Goal: Task Accomplishment & Management: Use online tool/utility

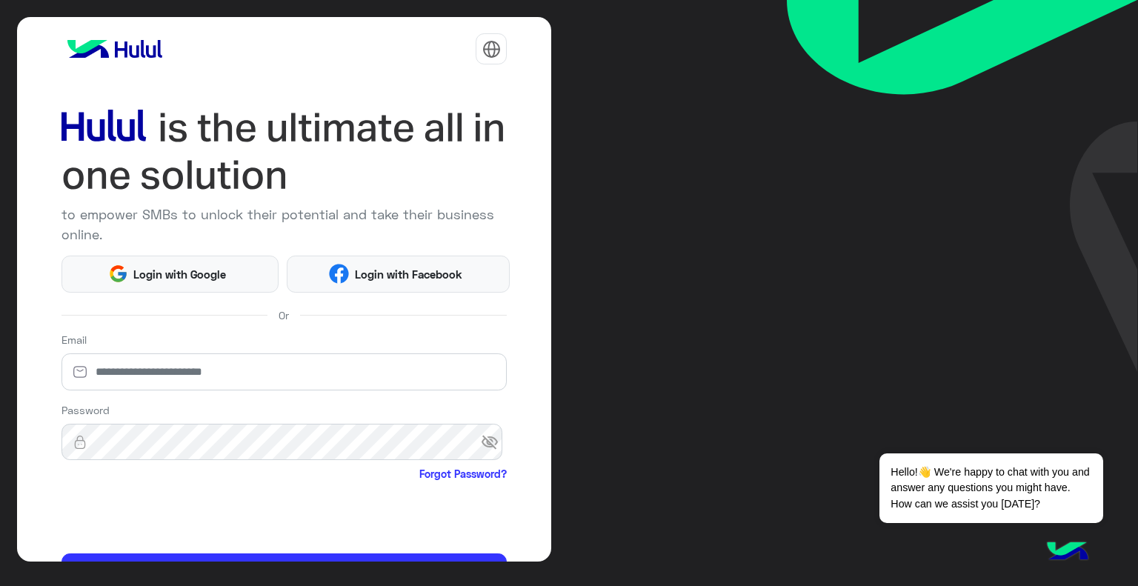
click at [181, 262] on html "to empower SMBs to unlock their potential and take their business online. Login…" at bounding box center [569, 293] width 1138 height 586
click at [187, 284] on html "to empower SMBs to unlock their potential and take their business online. Login…" at bounding box center [569, 293] width 1138 height 586
click at [181, 275] on html "to empower SMBs to unlock their potential and take their business online. Login…" at bounding box center [569, 293] width 1138 height 586
click at [159, 281] on html "to empower SMBs to unlock their potential and take their business online. Login…" at bounding box center [569, 293] width 1138 height 586
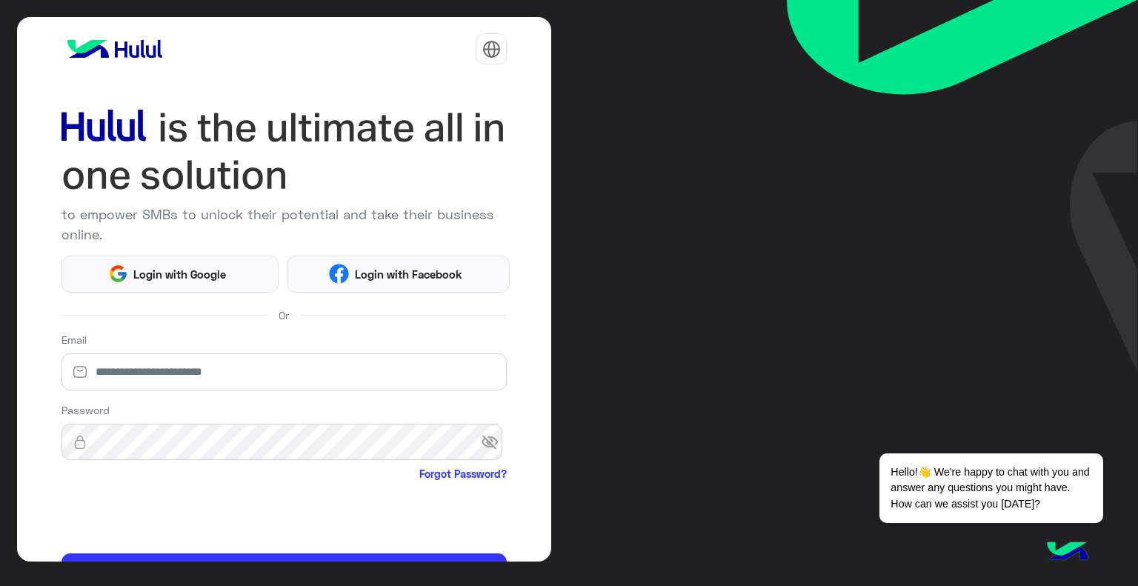
click at [160, 376] on html "to empower SMBs to unlock their potential and take their business online. Login…" at bounding box center [569, 293] width 1138 height 586
click at [168, 367] on html "to empower SMBs to unlock their potential and take their business online. Login…" at bounding box center [569, 293] width 1138 height 586
click at [187, 273] on span "Login with Google" at bounding box center [180, 274] width 104 height 17
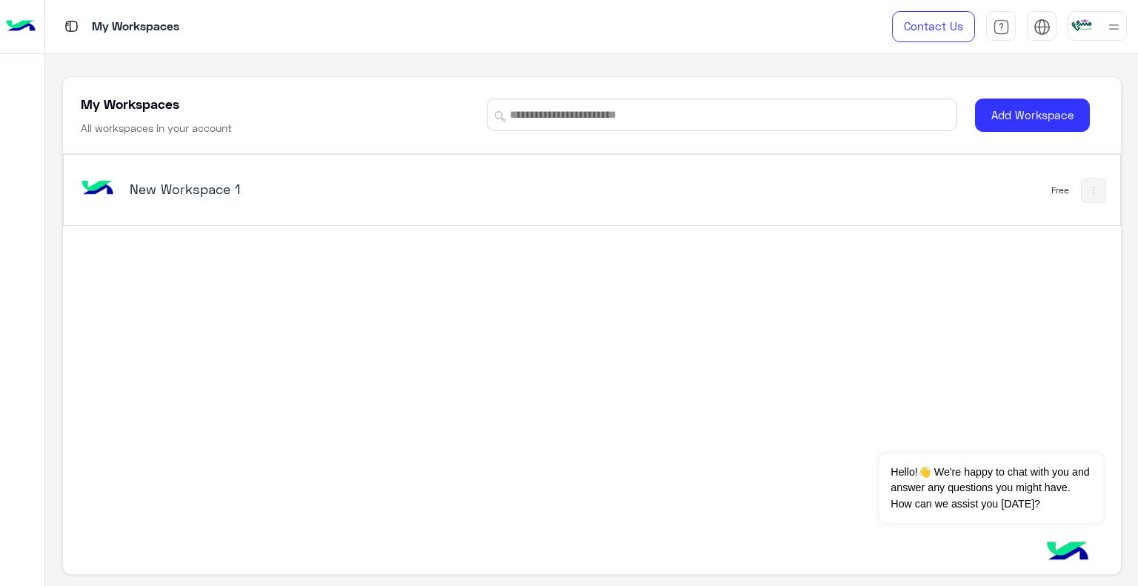
click at [275, 187] on h5 "New Workspace 1" at bounding box center [315, 189] width 370 height 18
click at [1091, 190] on img at bounding box center [1093, 190] width 12 height 12
click at [841, 203] on div at bounding box center [569, 293] width 1138 height 586
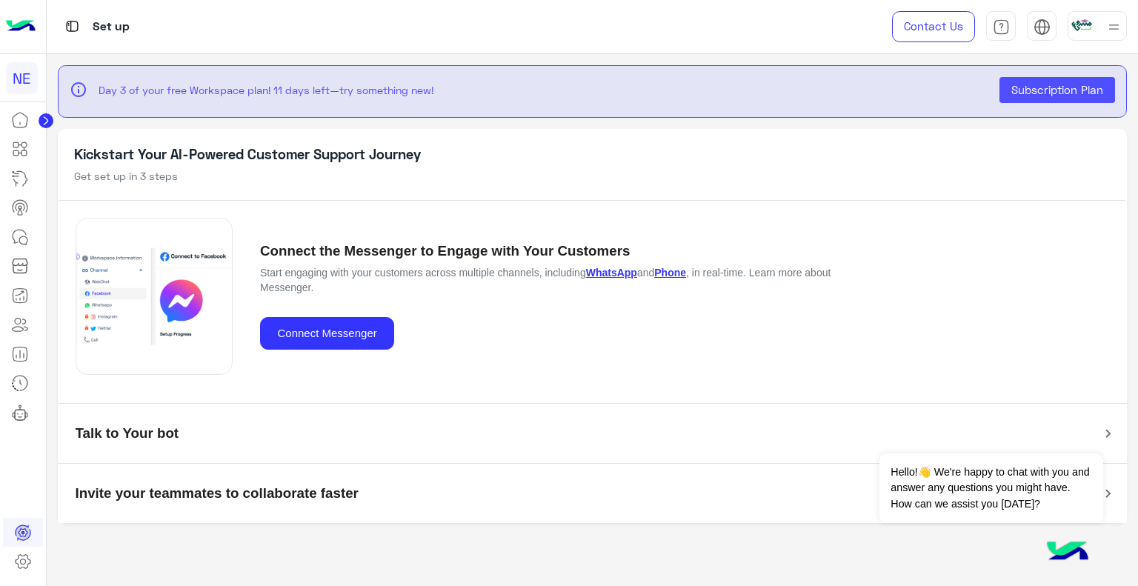
click at [24, 559] on icon at bounding box center [23, 562] width 18 height 18
click at [81, 543] on div "Workspace Settings" at bounding box center [98, 552] width 111 height 24
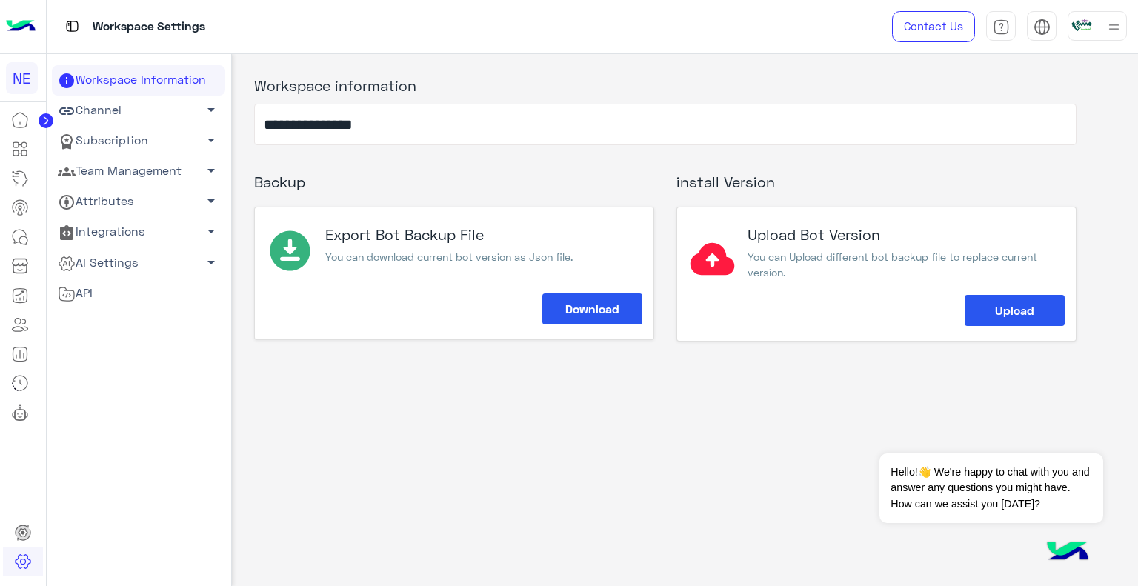
click at [89, 107] on link "Channel arrow_drop_down" at bounding box center [138, 111] width 173 height 30
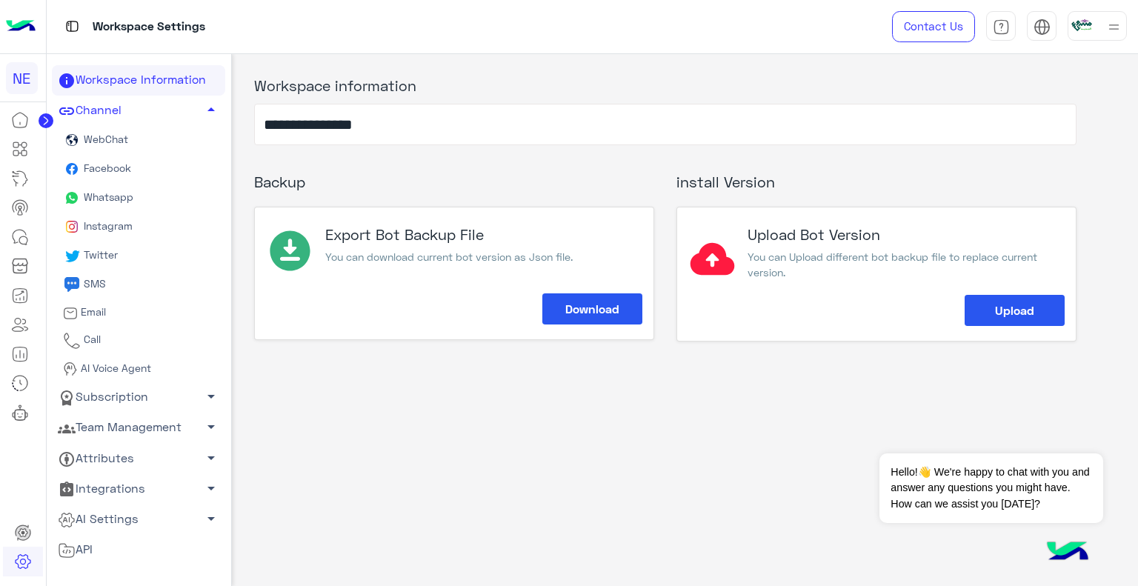
click at [95, 198] on span "Whatsapp" at bounding box center [107, 196] width 53 height 13
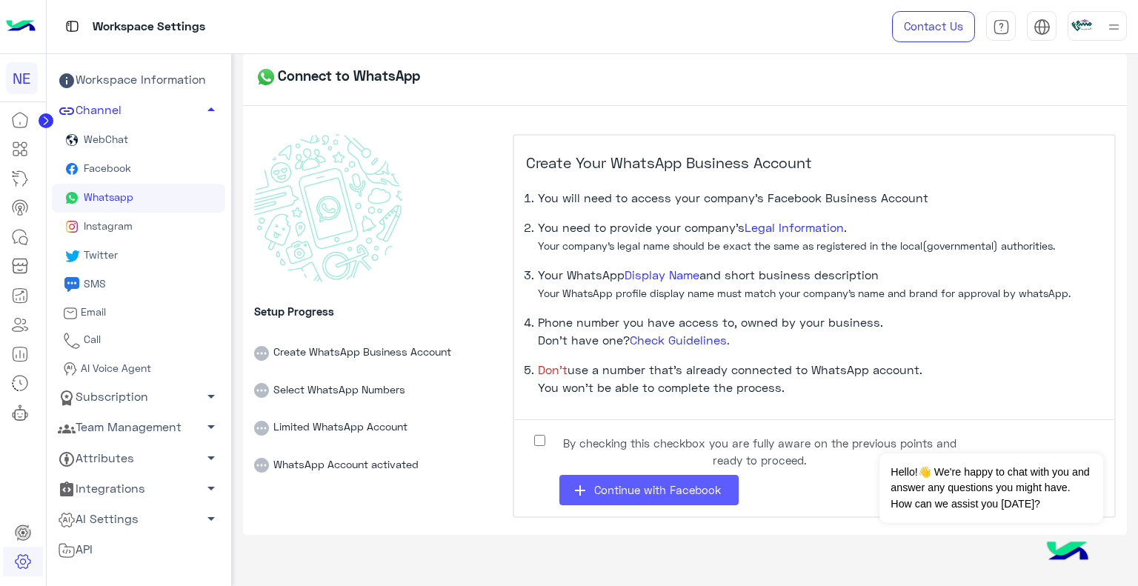
click at [640, 492] on span "Continue with Facebook" at bounding box center [657, 489] width 127 height 13
click at [644, 490] on span "Continue with Facebook" at bounding box center [657, 489] width 127 height 13
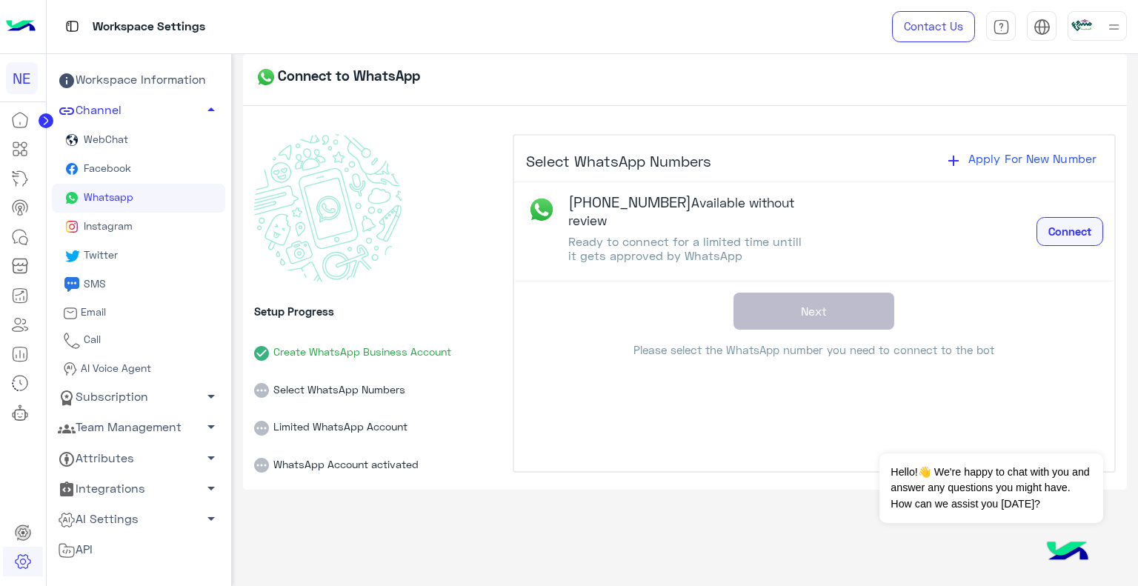
click at [1067, 237] on span "Connect" at bounding box center [1069, 230] width 43 height 13
click at [1070, 230] on span "Connect" at bounding box center [1069, 230] width 43 height 13
click at [1088, 233] on span "Connect" at bounding box center [1069, 230] width 43 height 13
